Goal: Navigation & Orientation: Find specific page/section

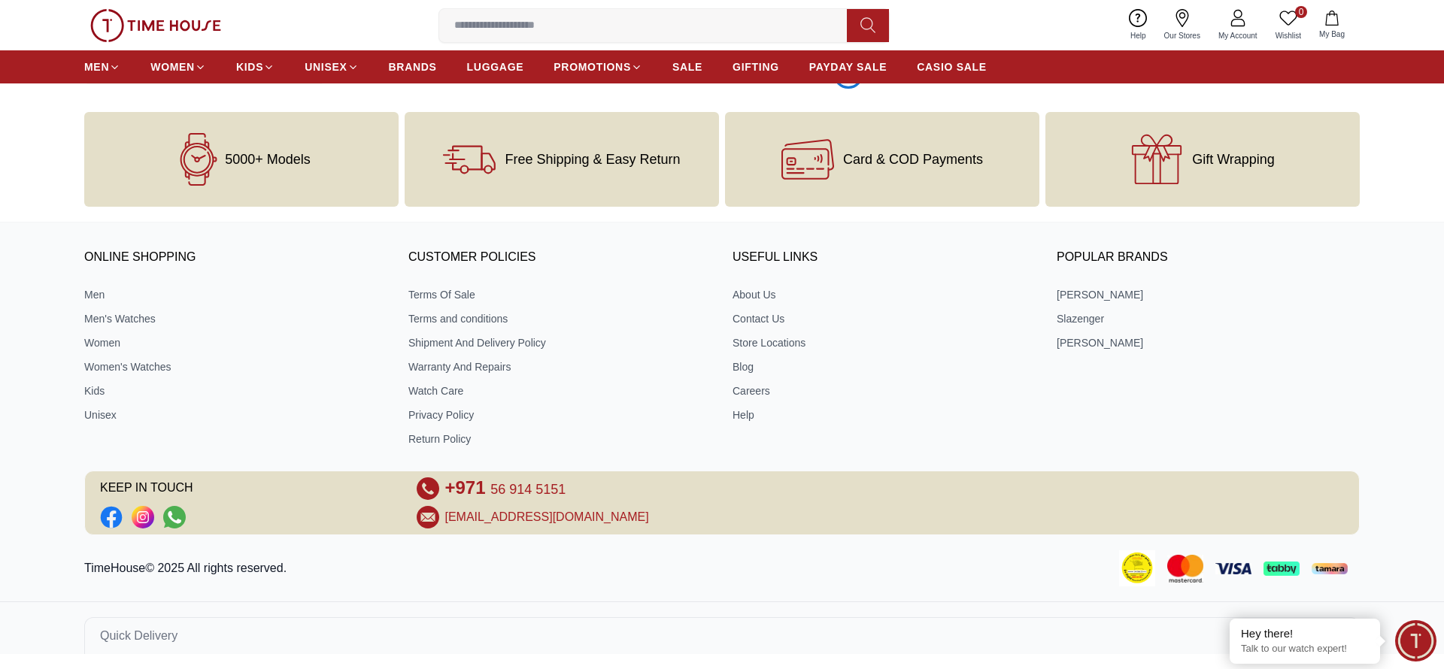
scroll to position [2491, 0]
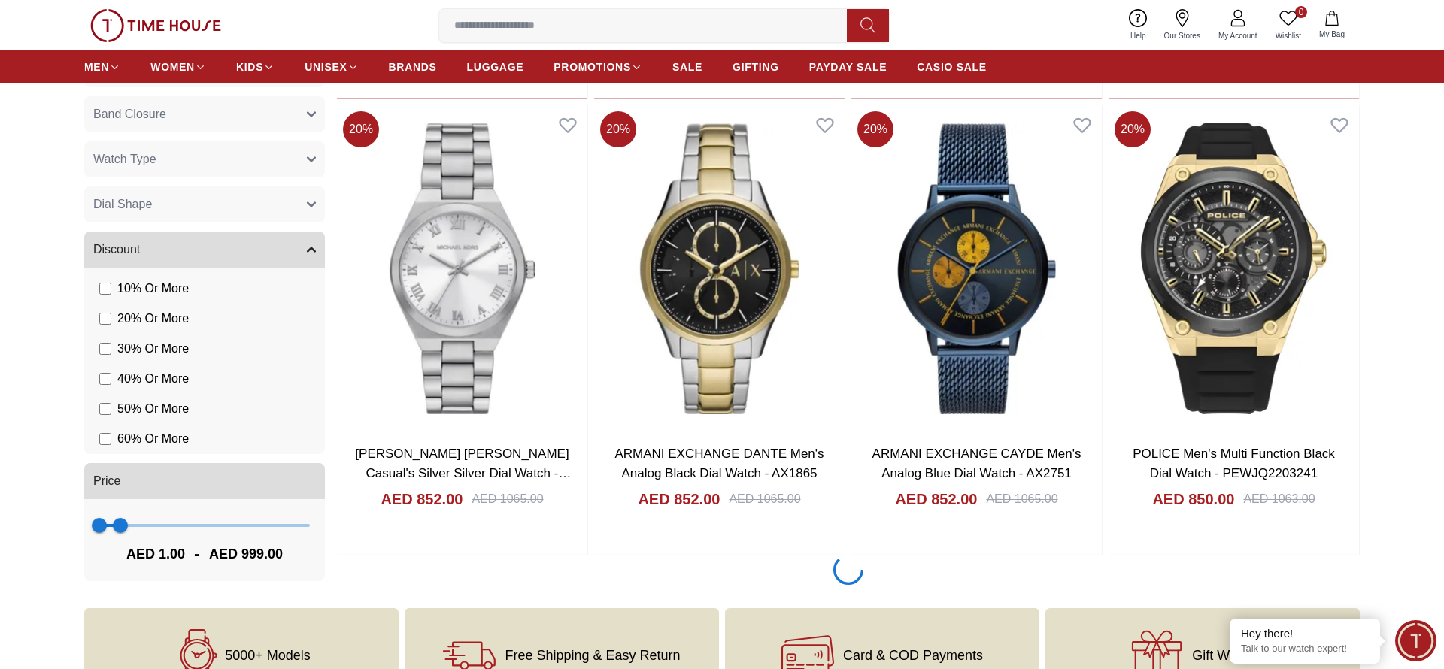
scroll to position [7160, 0]
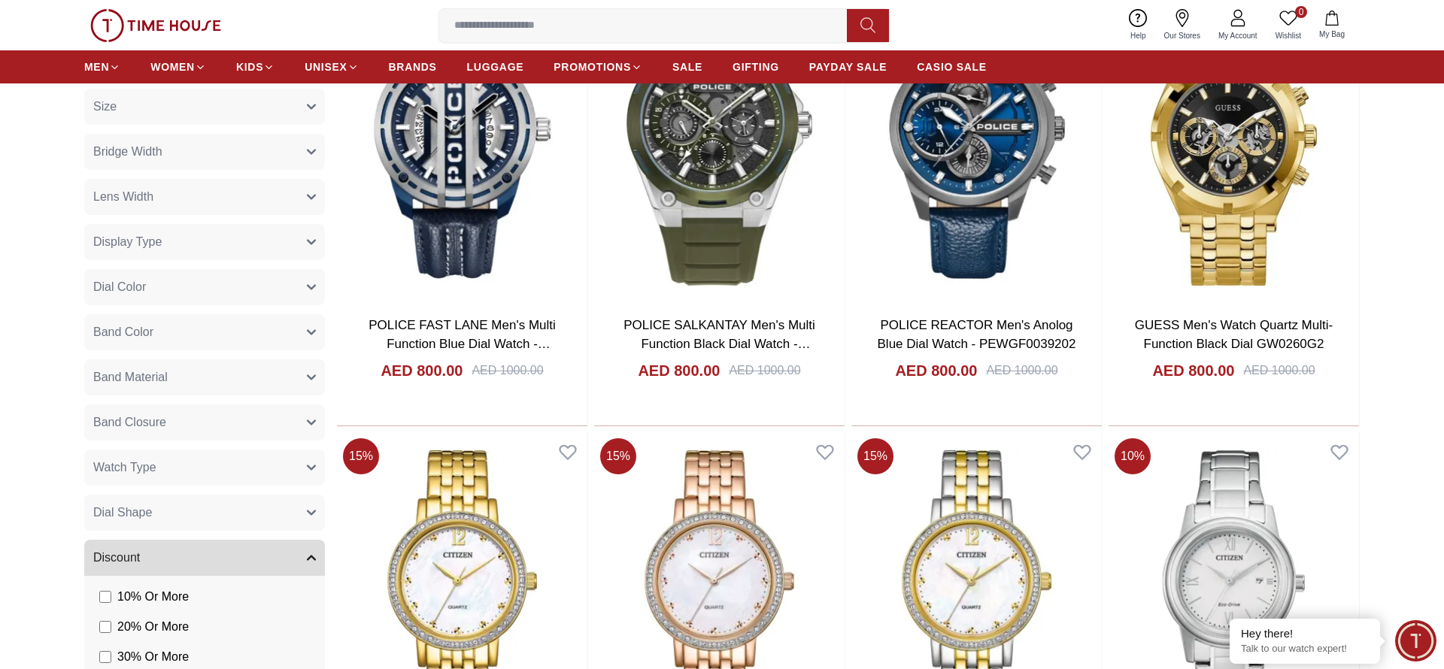
scroll to position [11807, 0]
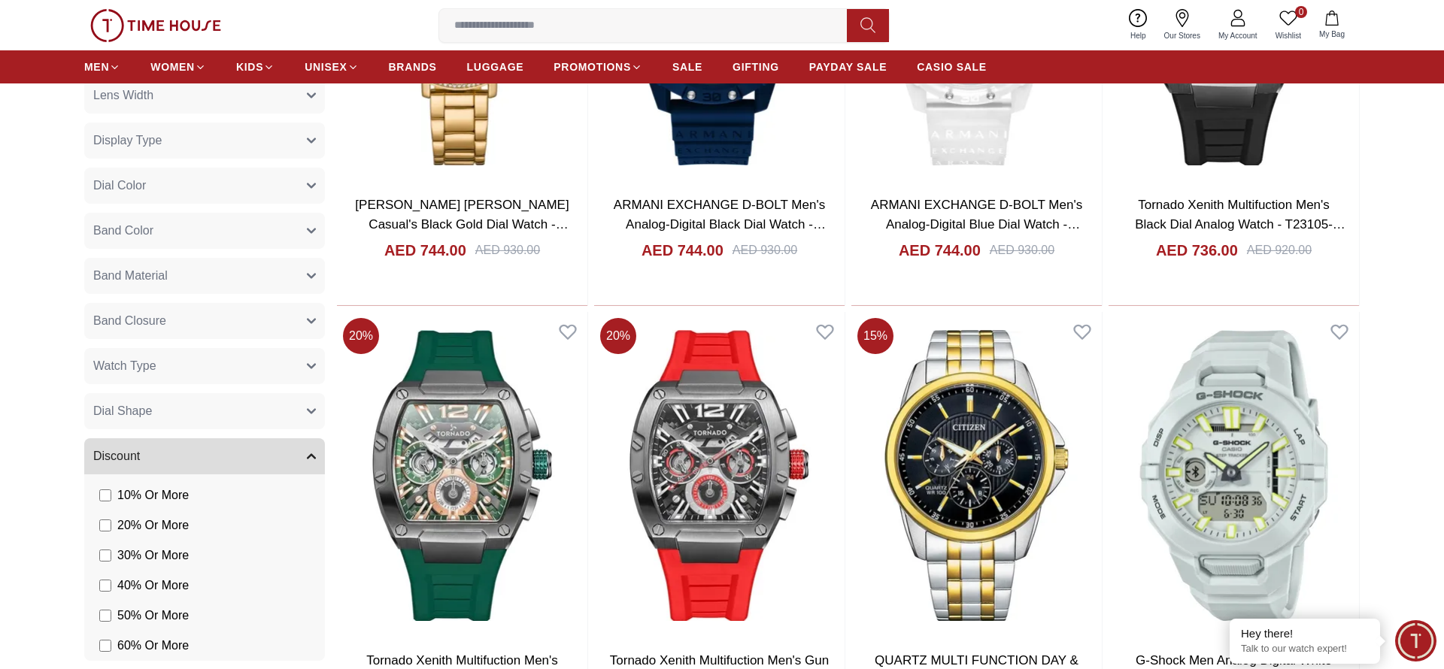
scroll to position [16473, 0]
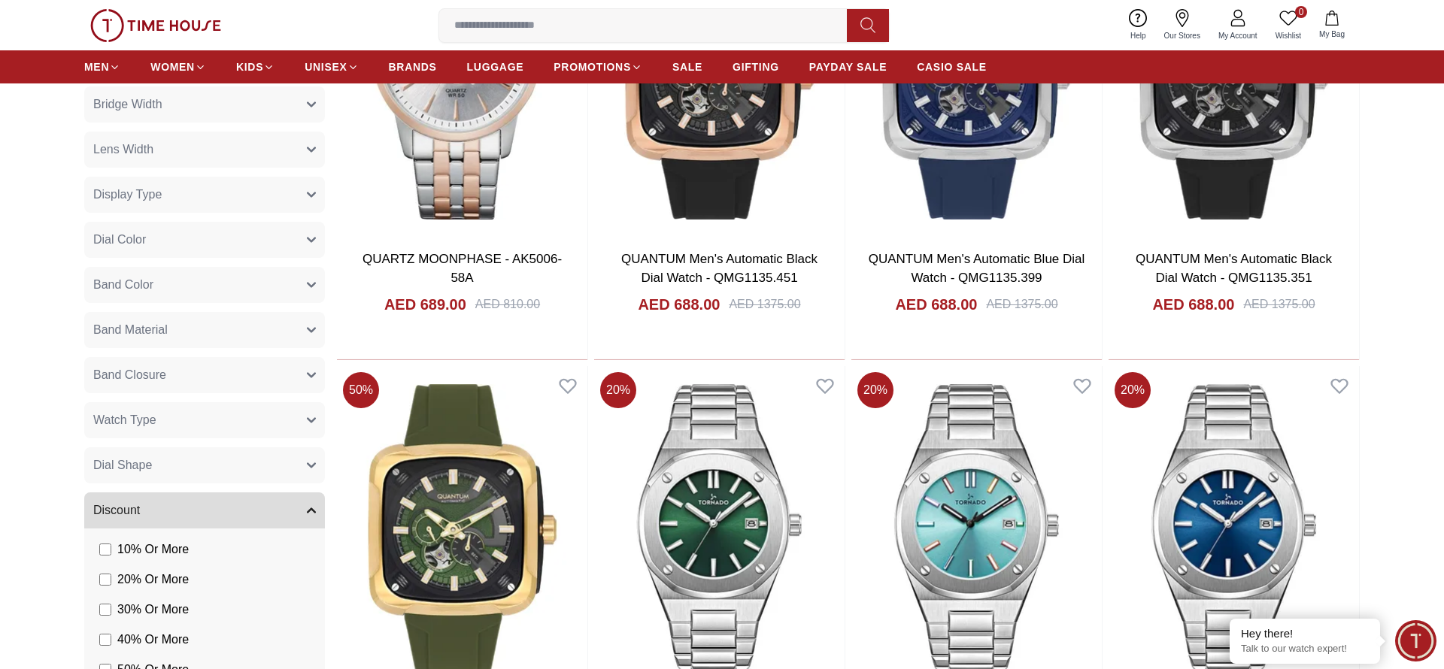
scroll to position [21139, 0]
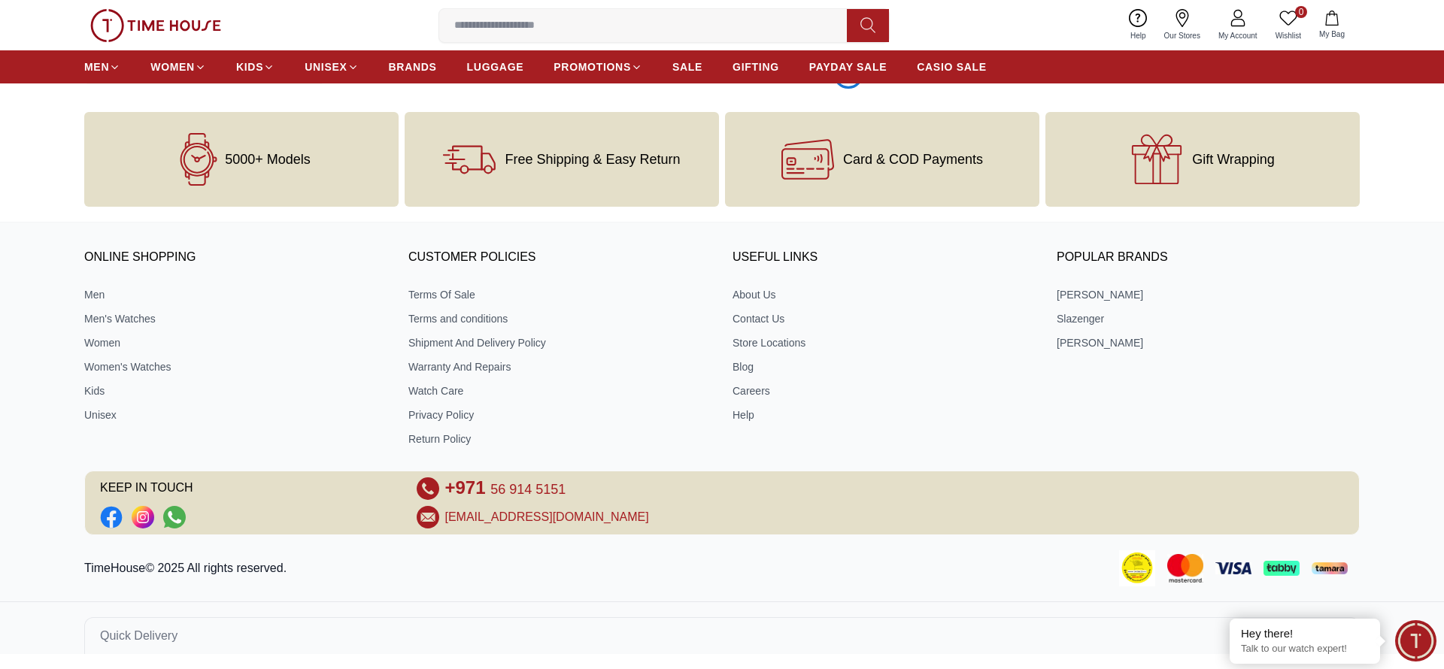
scroll to position [25805, 0]
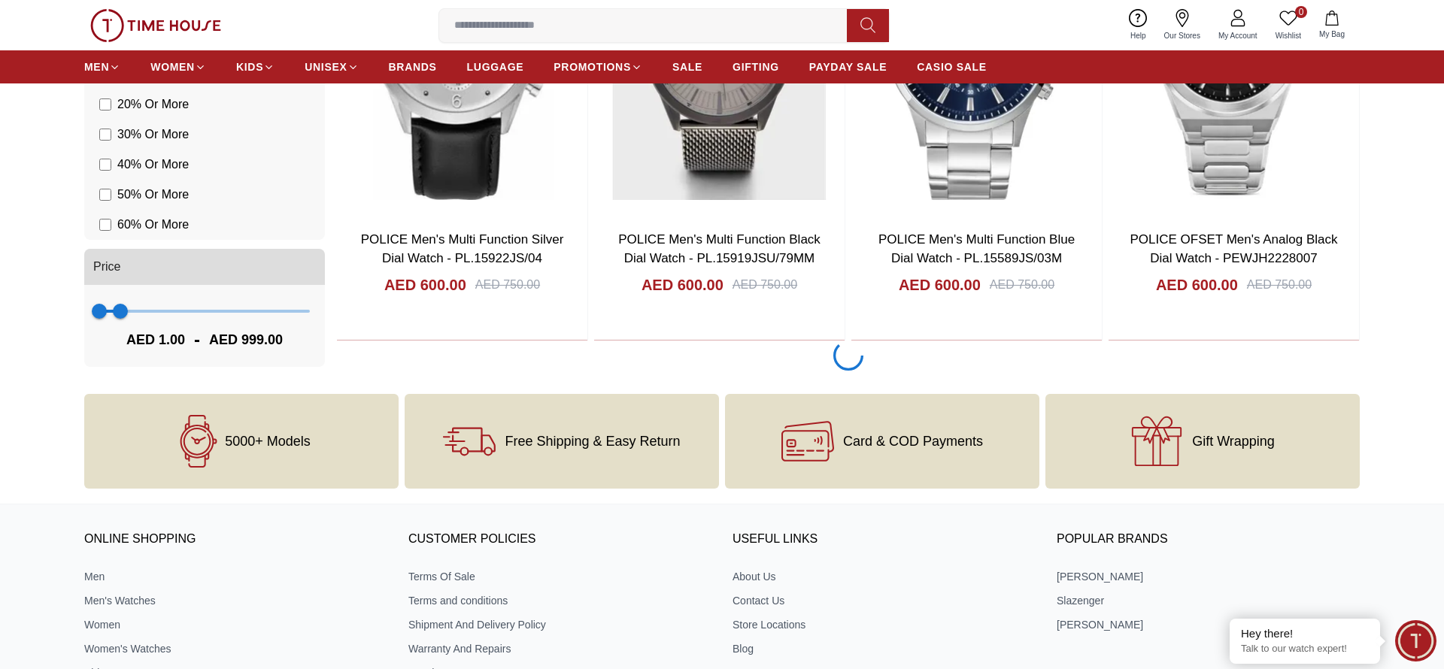
scroll to position [30471, 0]
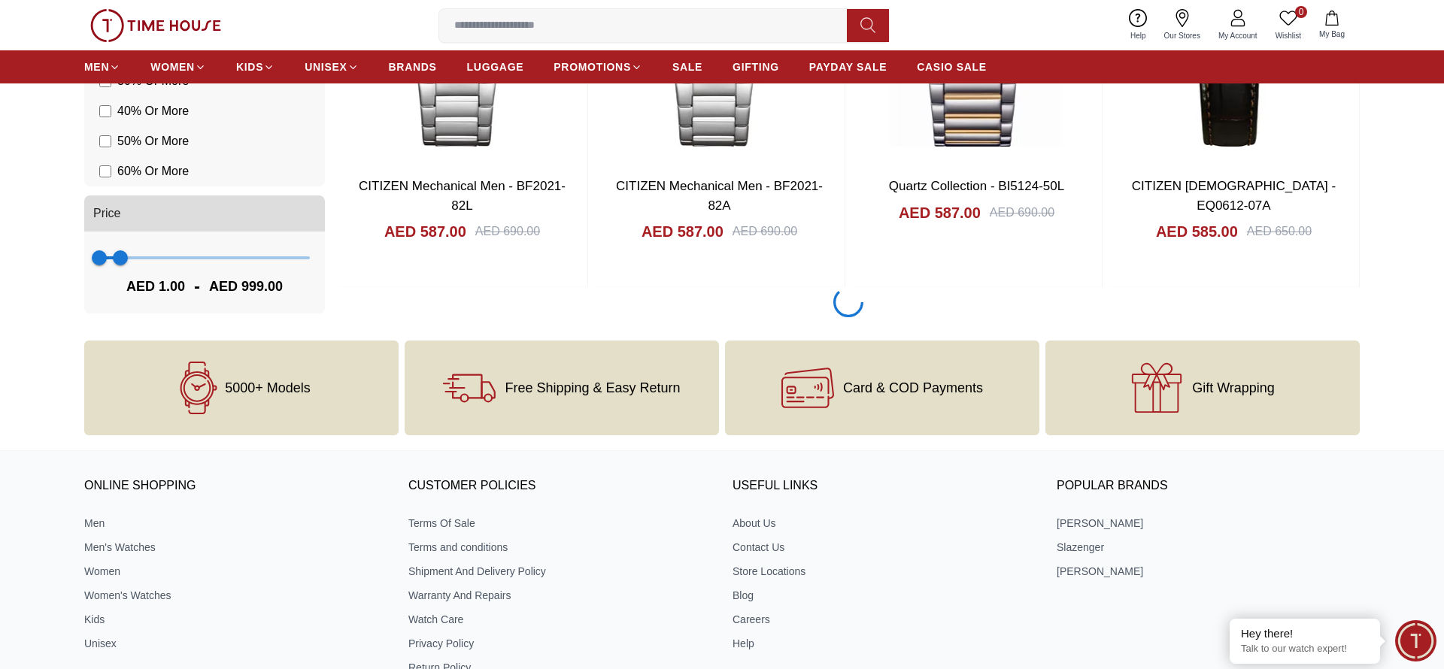
scroll to position [32804, 0]
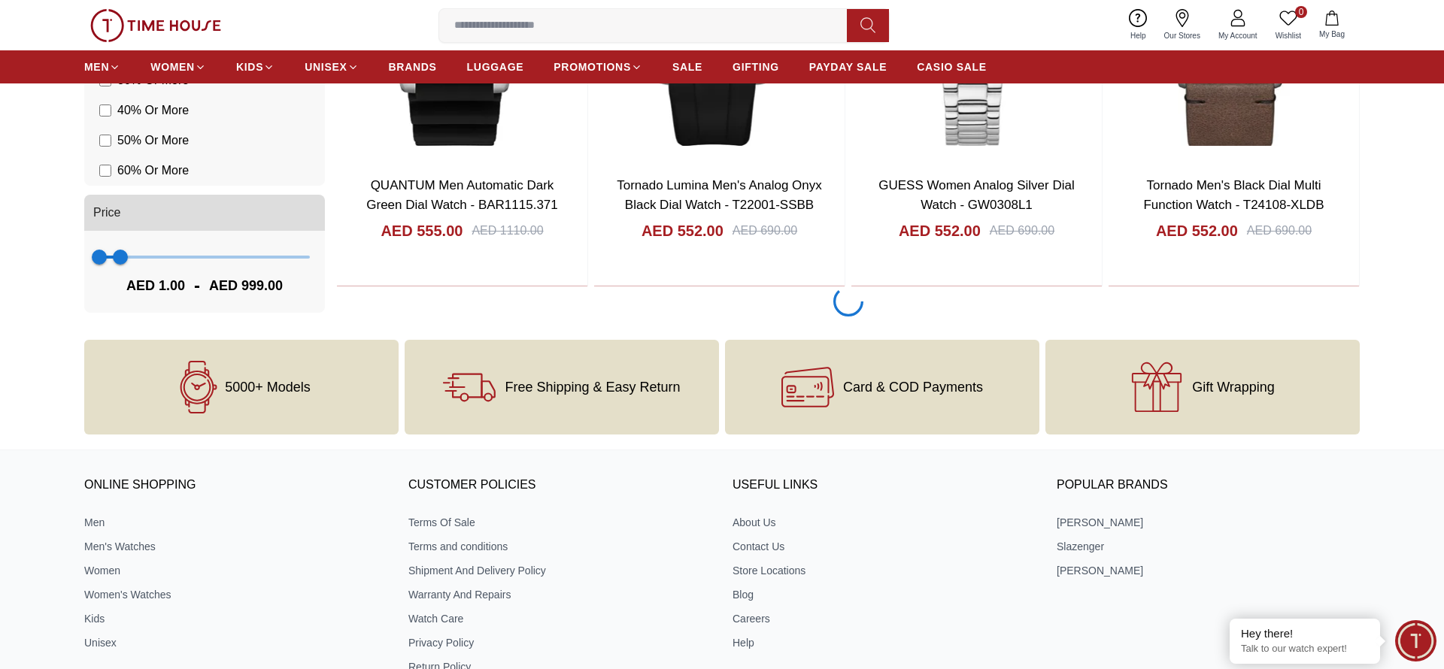
scroll to position [37470, 0]
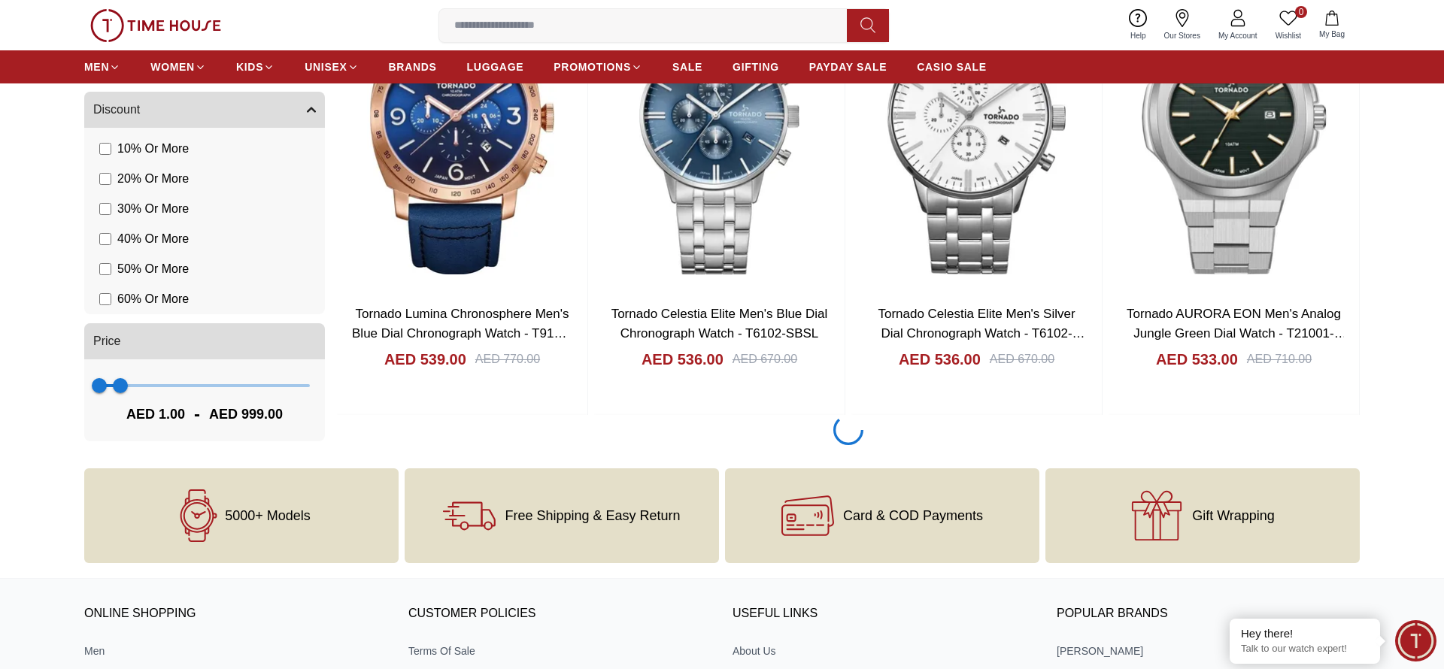
scroll to position [39803, 0]
